Goal: Use online tool/utility: Utilize a website feature to perform a specific function

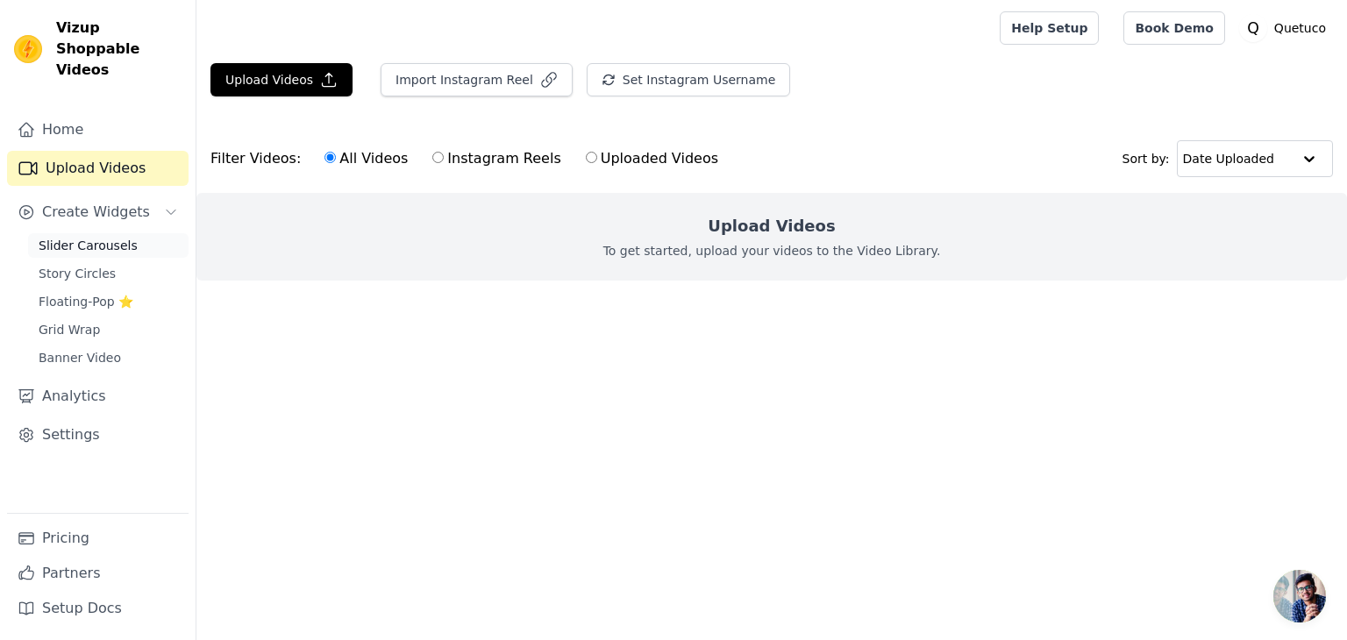
click at [91, 237] on span "Slider Carousels" at bounding box center [88, 246] width 99 height 18
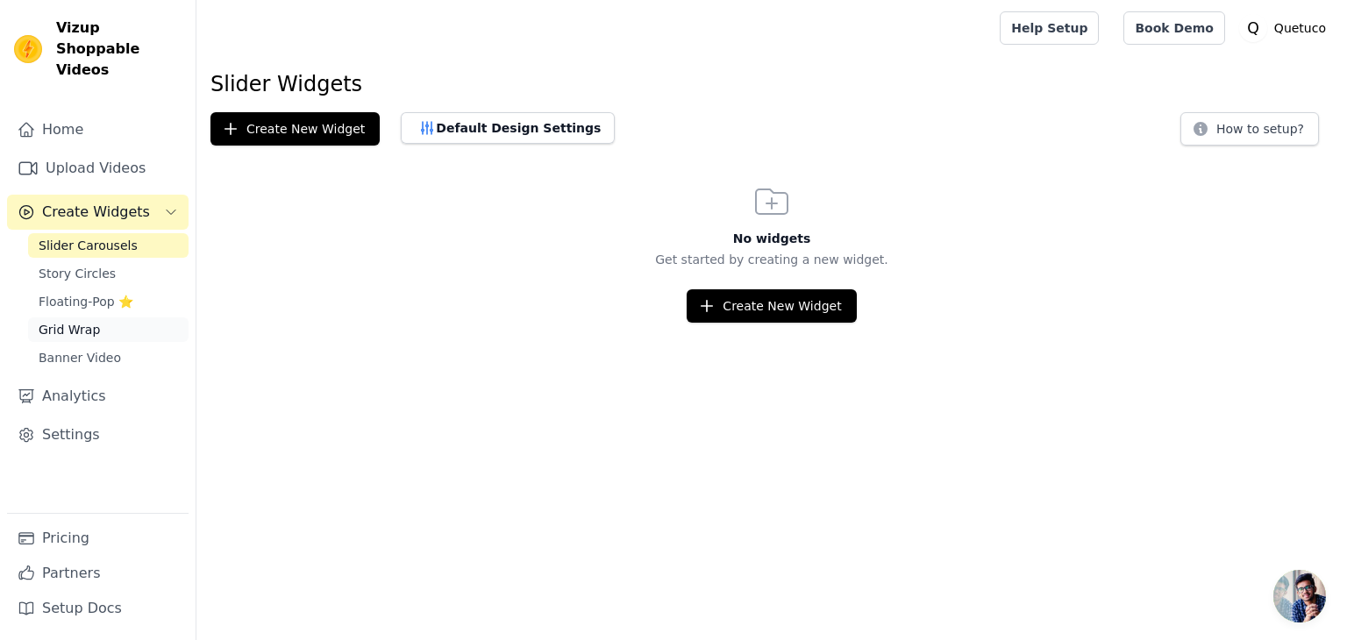
click at [83, 321] on span "Grid Wrap" at bounding box center [69, 330] width 61 height 18
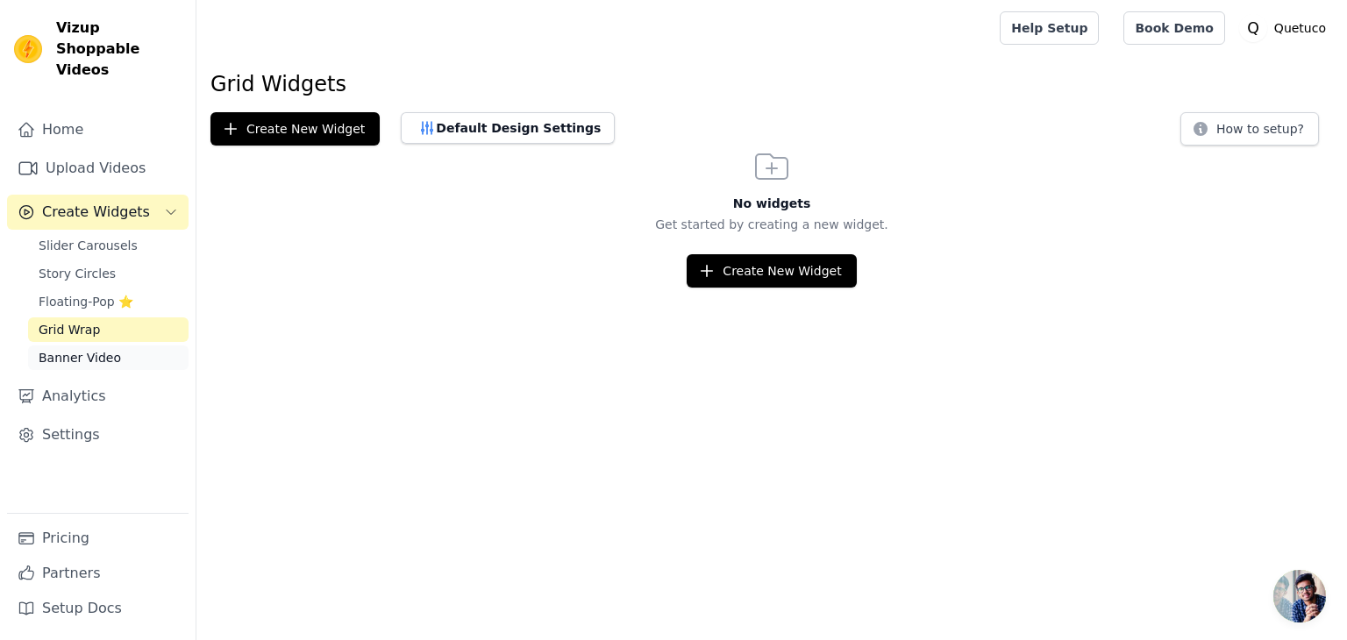
click at [84, 349] on span "Banner Video" at bounding box center [80, 358] width 82 height 18
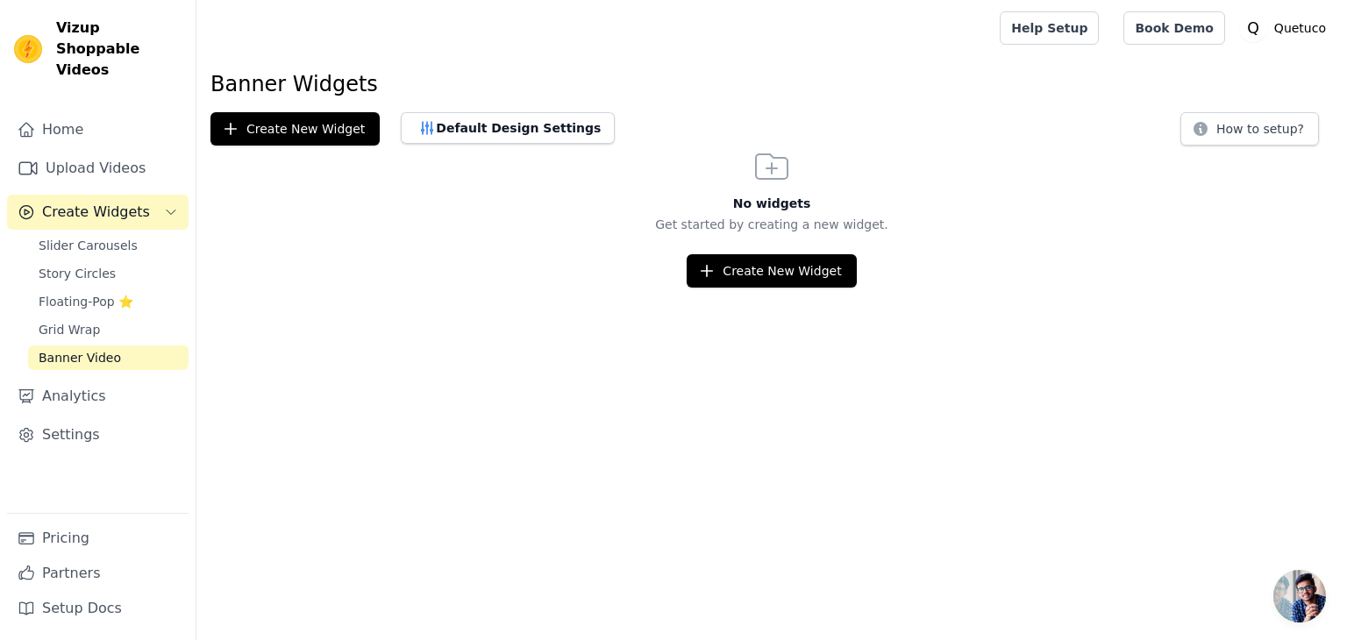
click at [78, 237] on div "Slider Carousels Story Circles Floating-Pop ⭐ Grid Wrap Banner Video" at bounding box center [108, 301] width 160 height 137
click at [82, 265] on span "Story Circles" at bounding box center [77, 274] width 77 height 18
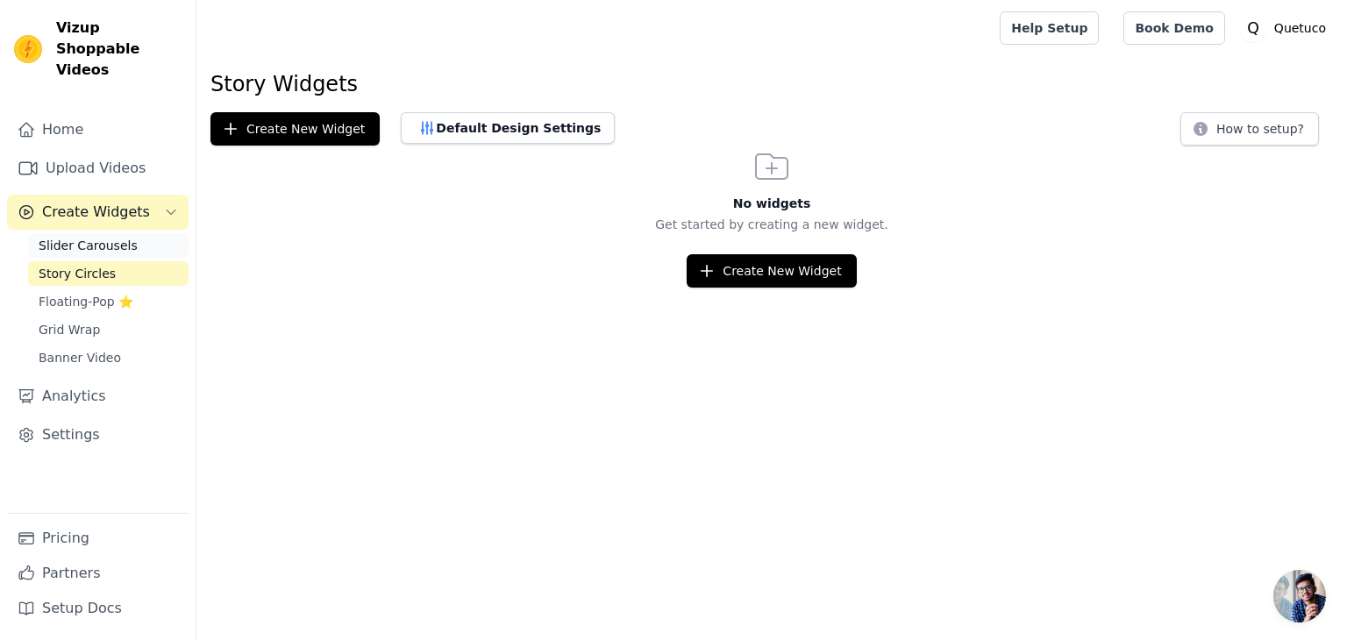
click at [96, 237] on span "Slider Carousels" at bounding box center [88, 246] width 99 height 18
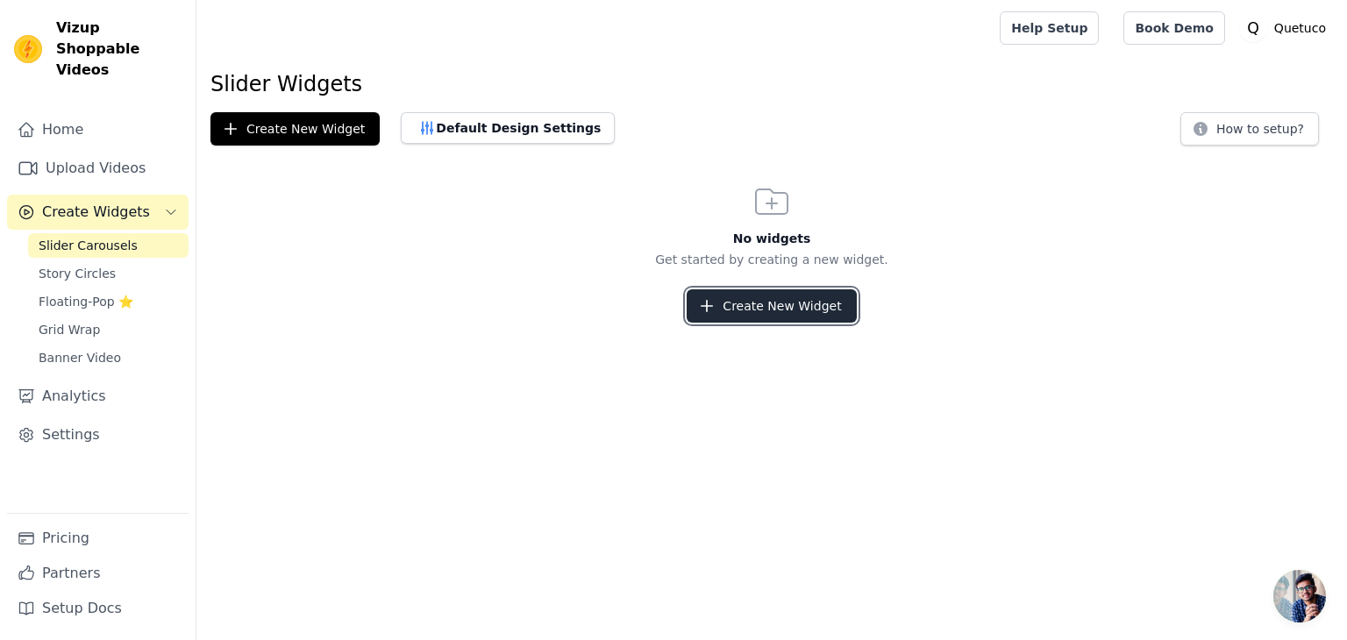
click at [751, 296] on button "Create New Widget" at bounding box center [771, 305] width 169 height 33
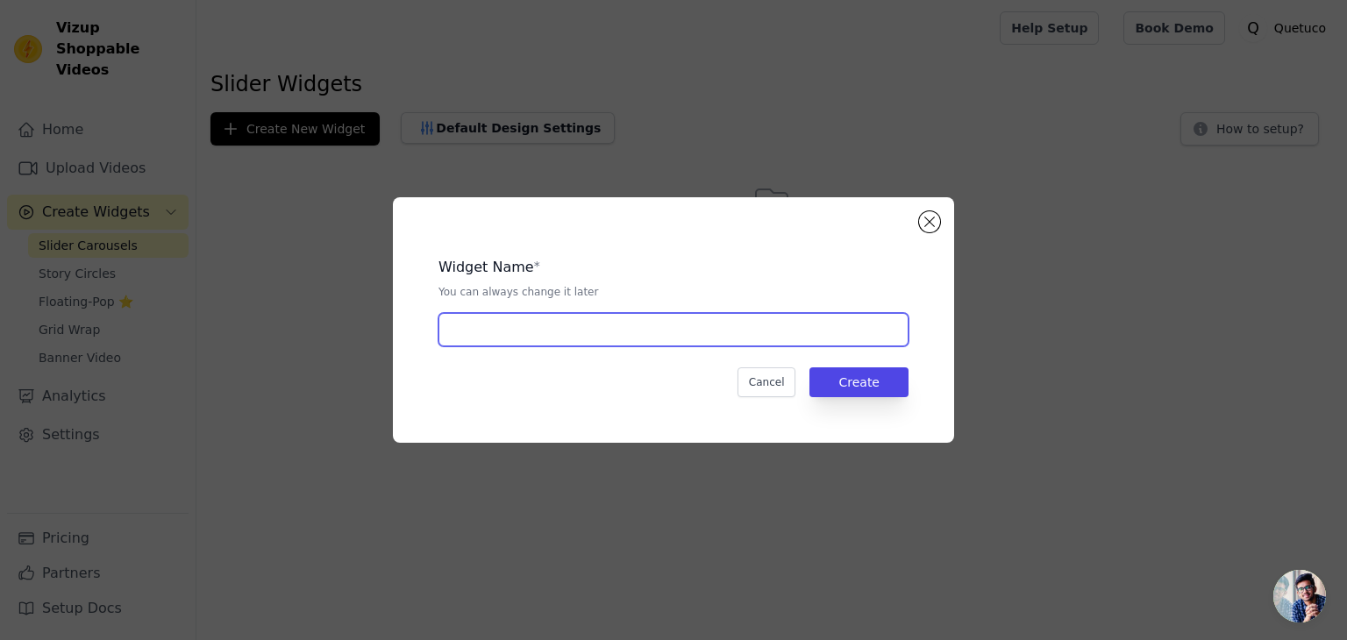
click at [632, 340] on input "text" at bounding box center [673, 329] width 470 height 33
click at [772, 320] on input "text" at bounding box center [673, 329] width 470 height 33
type input "a"
type input "Serum x3 the ordinary"
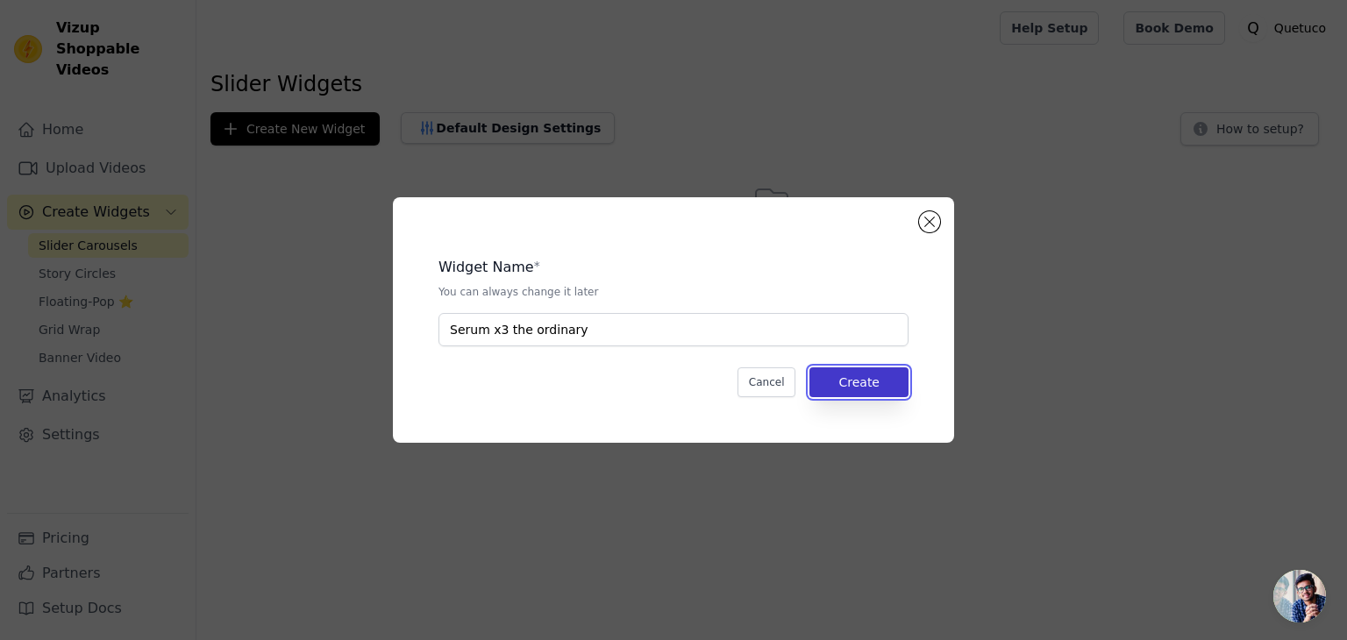
click at [851, 380] on button "Create" at bounding box center [858, 382] width 99 height 30
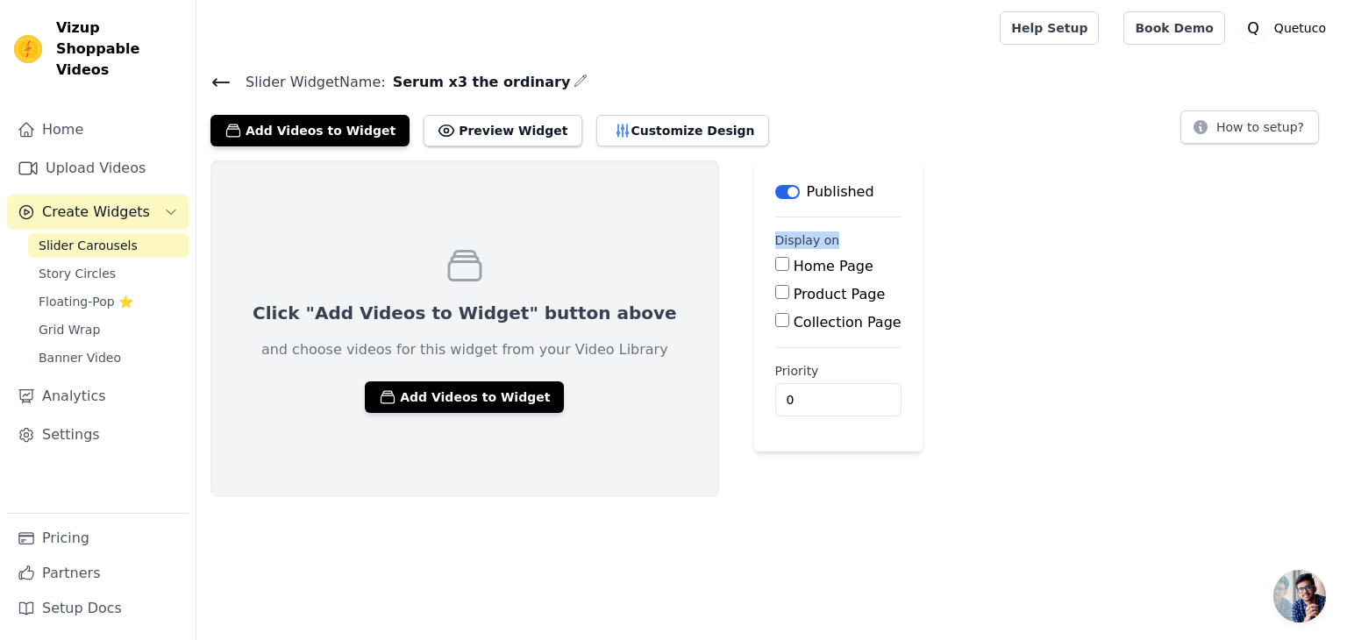
drag, startPoint x: 710, startPoint y: 236, endPoint x: 778, endPoint y: 241, distance: 67.7
click at [778, 241] on fieldset "Display on Home Page Product Page Collection Page" at bounding box center [838, 283] width 126 height 102
click at [766, 248] on div at bounding box center [766, 248] width 0 height 0
click at [777, 236] on fieldset "Display on Home Page Product Page Collection Page" at bounding box center [838, 283] width 126 height 102
click at [775, 297] on input "Product Page" at bounding box center [782, 292] width 14 height 14
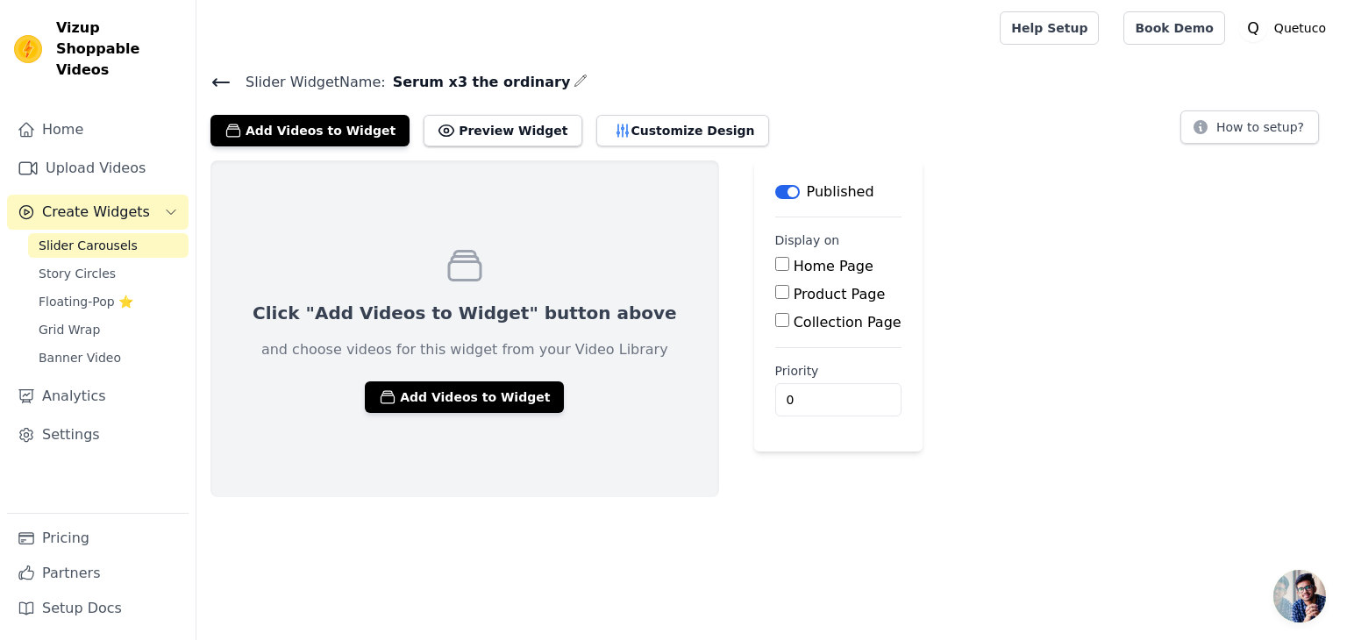
checkbox input "true"
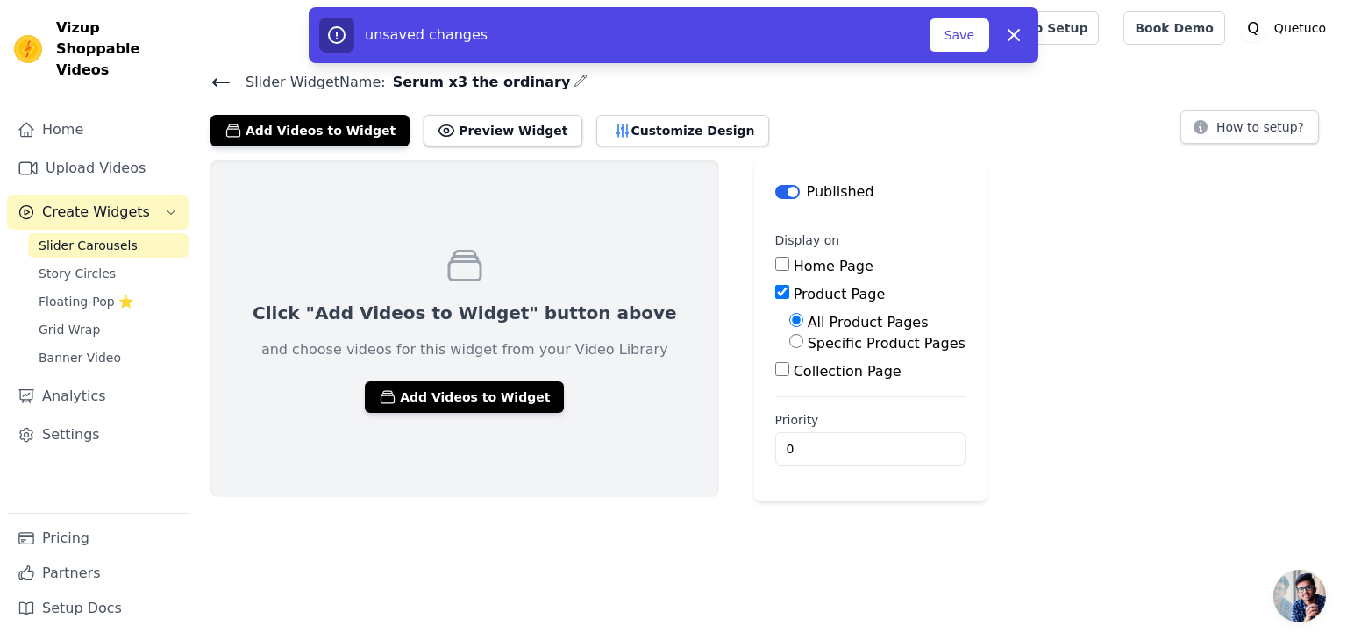
click at [808, 341] on label "Specific Product Pages" at bounding box center [887, 343] width 158 height 17
click at [789, 341] on input "Specific Product Pages" at bounding box center [796, 341] width 14 height 14
radio input "true"
click at [789, 387] on button "Select Products" at bounding box center [848, 383] width 118 height 30
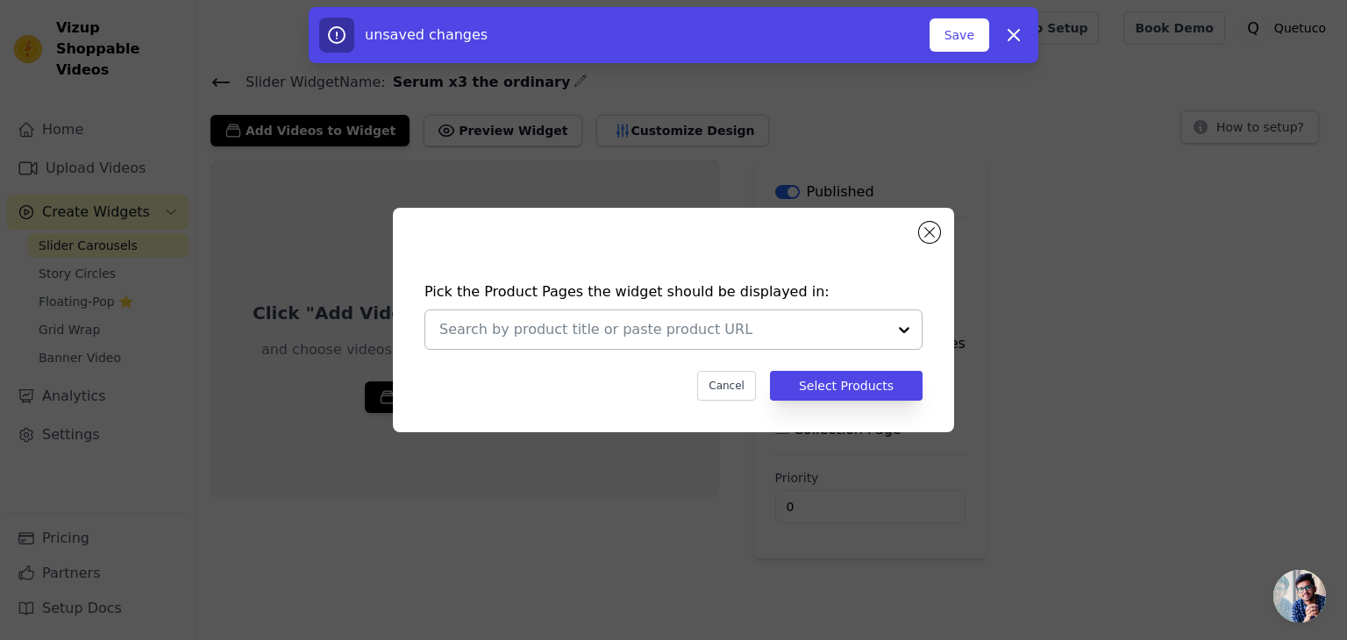
click at [759, 323] on input "text" at bounding box center [662, 329] width 447 height 21
click at [704, 307] on div "Pick the Product Pages the widget should be displayed in: Cancel Select Products" at bounding box center [673, 341] width 533 height 154
